Goal: Transaction & Acquisition: Purchase product/service

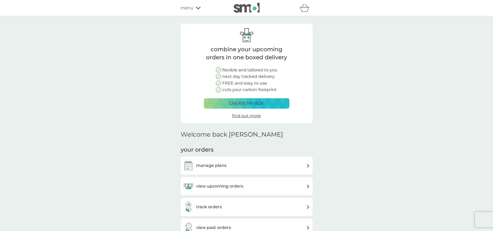
click at [188, 7] on span "menu" at bounding box center [187, 8] width 13 height 7
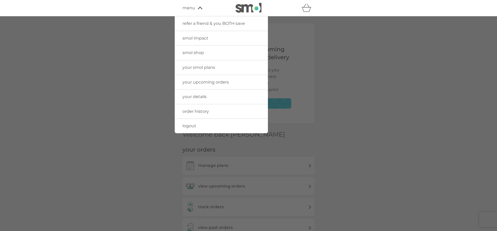
click at [196, 53] on span "smol shop" at bounding box center [192, 52] width 21 height 5
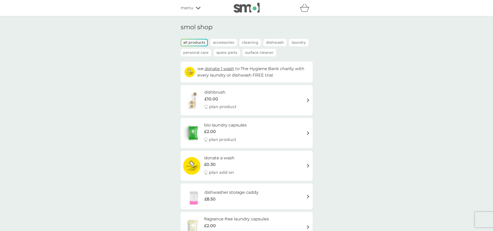
click at [222, 51] on p "Spare Parts" at bounding box center [227, 53] width 26 height 8
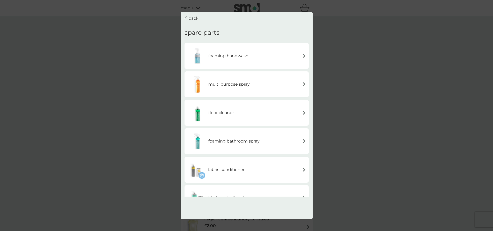
click at [187, 18] on icon at bounding box center [186, 18] width 3 height 5
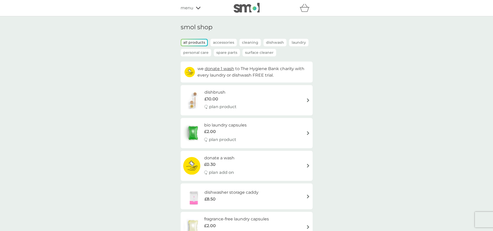
click at [191, 8] on span "menu" at bounding box center [187, 8] width 13 height 7
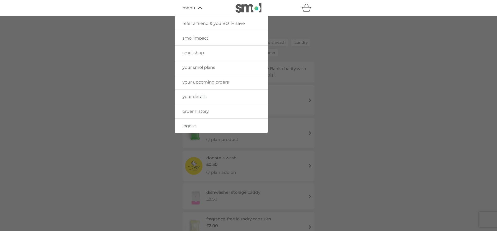
click at [215, 68] on link "your smol plans" at bounding box center [221, 67] width 93 height 14
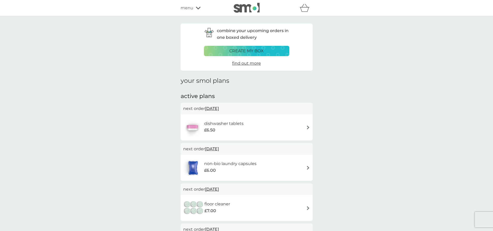
click at [193, 7] on div "menu" at bounding box center [203, 8] width 44 height 7
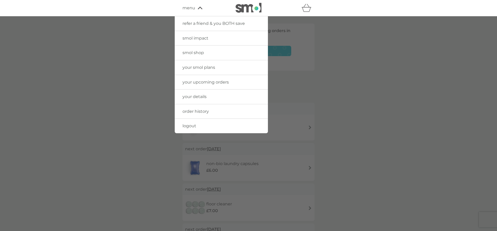
click at [203, 69] on span "your smol plans" at bounding box center [198, 67] width 33 height 5
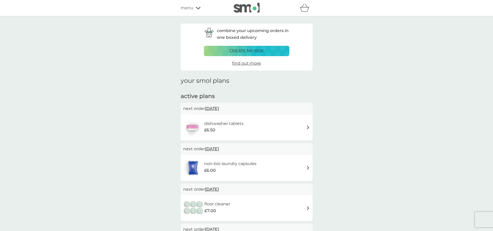
click at [198, 7] on icon at bounding box center [198, 7] width 5 height 3
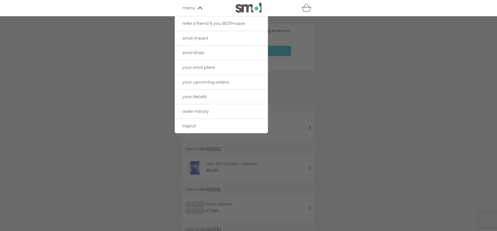
click at [204, 52] on link "smol shop" at bounding box center [221, 53] width 93 height 14
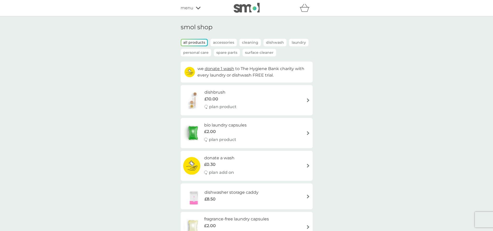
click at [229, 51] on p "Spare Parts" at bounding box center [227, 53] width 26 height 8
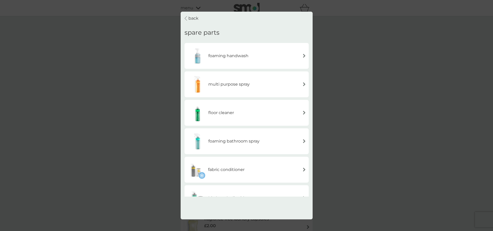
click at [303, 84] on img at bounding box center [304, 84] width 4 height 4
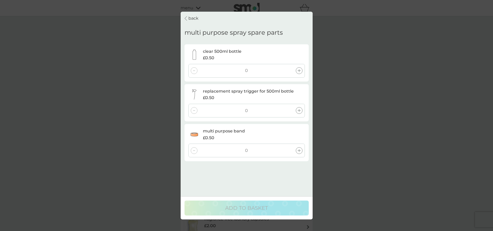
drag, startPoint x: 300, startPoint y: 70, endPoint x: 301, endPoint y: 73, distance: 2.9
click at [300, 70] on icon at bounding box center [299, 70] width 3 height 3
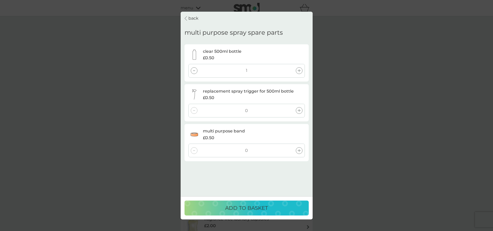
click at [245, 205] on p "ADD TO BASKET" at bounding box center [246, 208] width 43 height 8
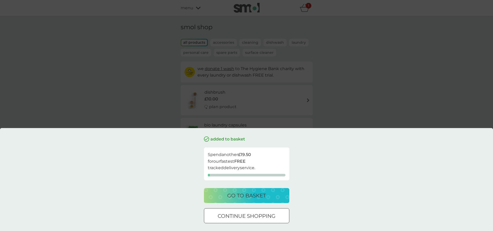
click at [252, 221] on button "continue shopping" at bounding box center [246, 215] width 85 height 15
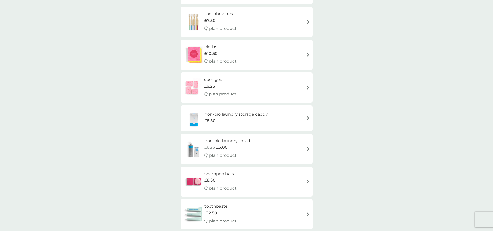
scroll to position [362, 0]
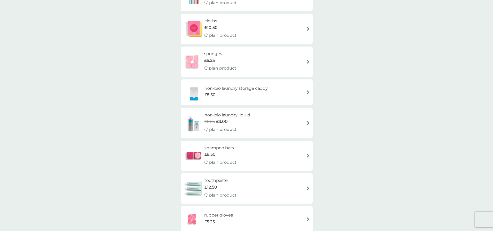
click at [219, 97] on div "£8.50" at bounding box center [236, 95] width 63 height 7
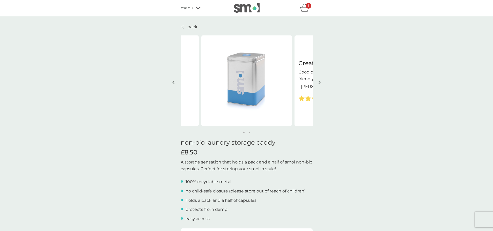
click at [319, 83] on img "button" at bounding box center [320, 83] width 2 height 4
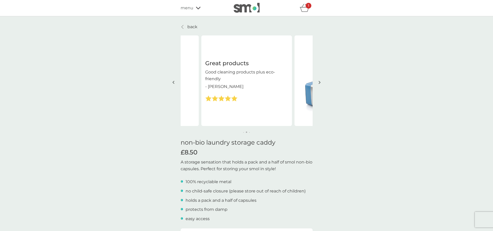
click at [319, 83] on img "button" at bounding box center [320, 83] width 2 height 4
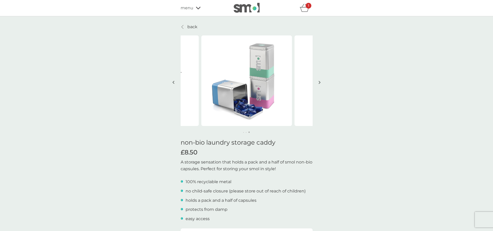
click at [319, 83] on img "button" at bounding box center [320, 83] width 2 height 4
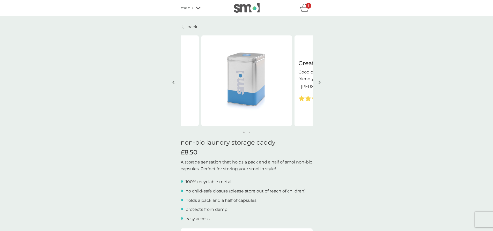
click at [319, 83] on img "button" at bounding box center [320, 83] width 2 height 4
